Goal: Information Seeking & Learning: Learn about a topic

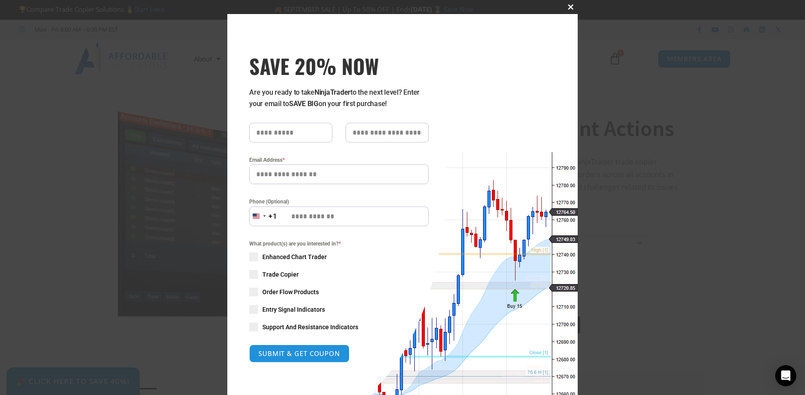
click at [570, 6] on span "SAVE 20% NOW popup" at bounding box center [571, 6] width 14 height 5
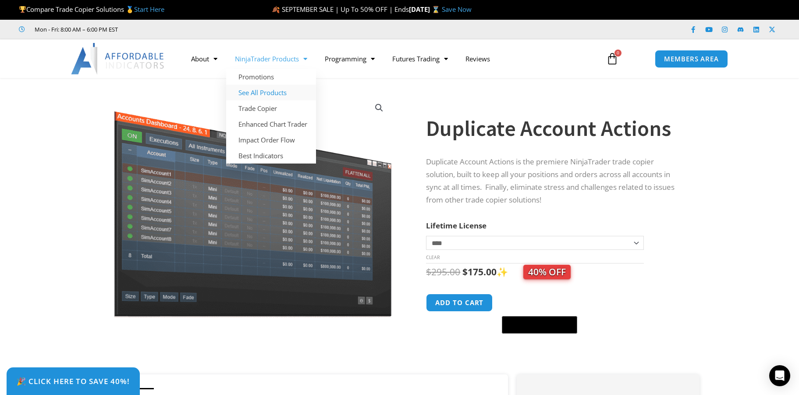
click at [269, 92] on link "See All Products" at bounding box center [271, 93] width 90 height 16
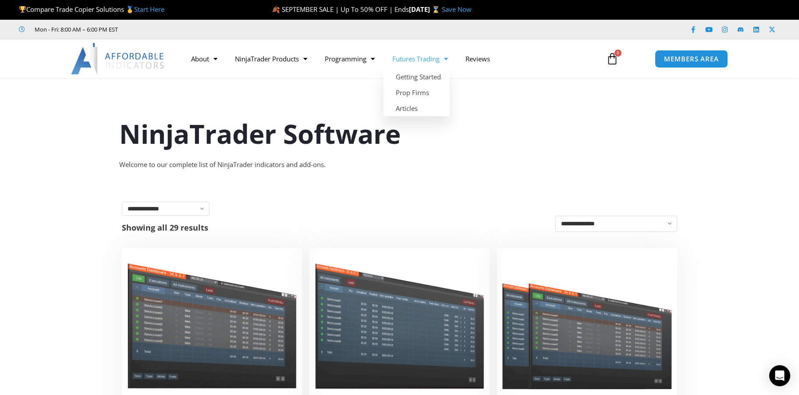
click at [418, 60] on link "Futures Trading" at bounding box center [419, 59] width 73 height 20
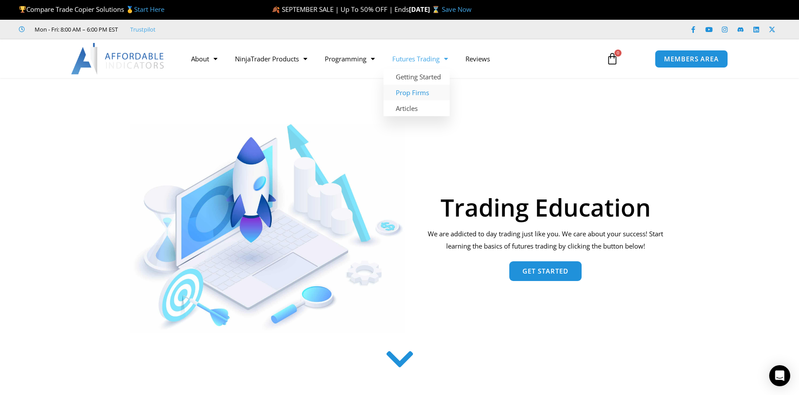
click at [421, 91] on link "Prop Firms" at bounding box center [416, 93] width 66 height 16
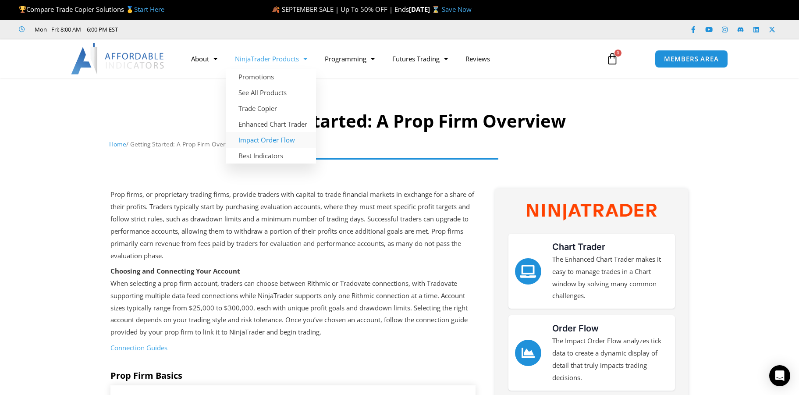
click at [266, 141] on link "Impact Order Flow" at bounding box center [271, 140] width 90 height 16
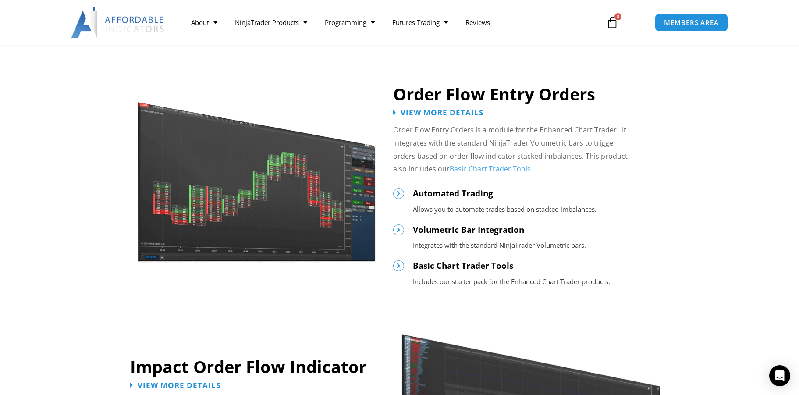
scroll to position [487, 0]
